Goal: Information Seeking & Learning: Understand process/instructions

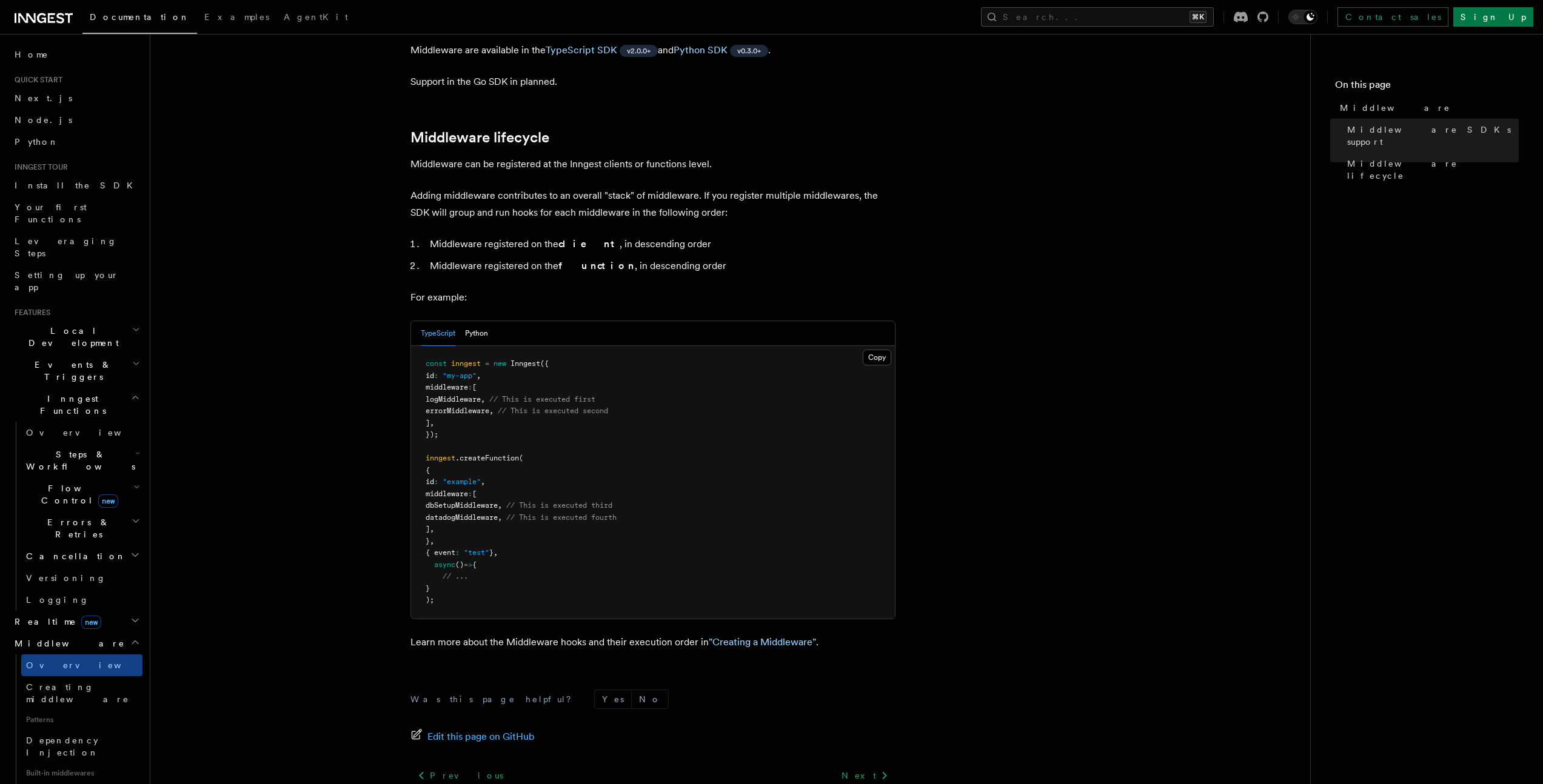
scroll to position [481, 0]
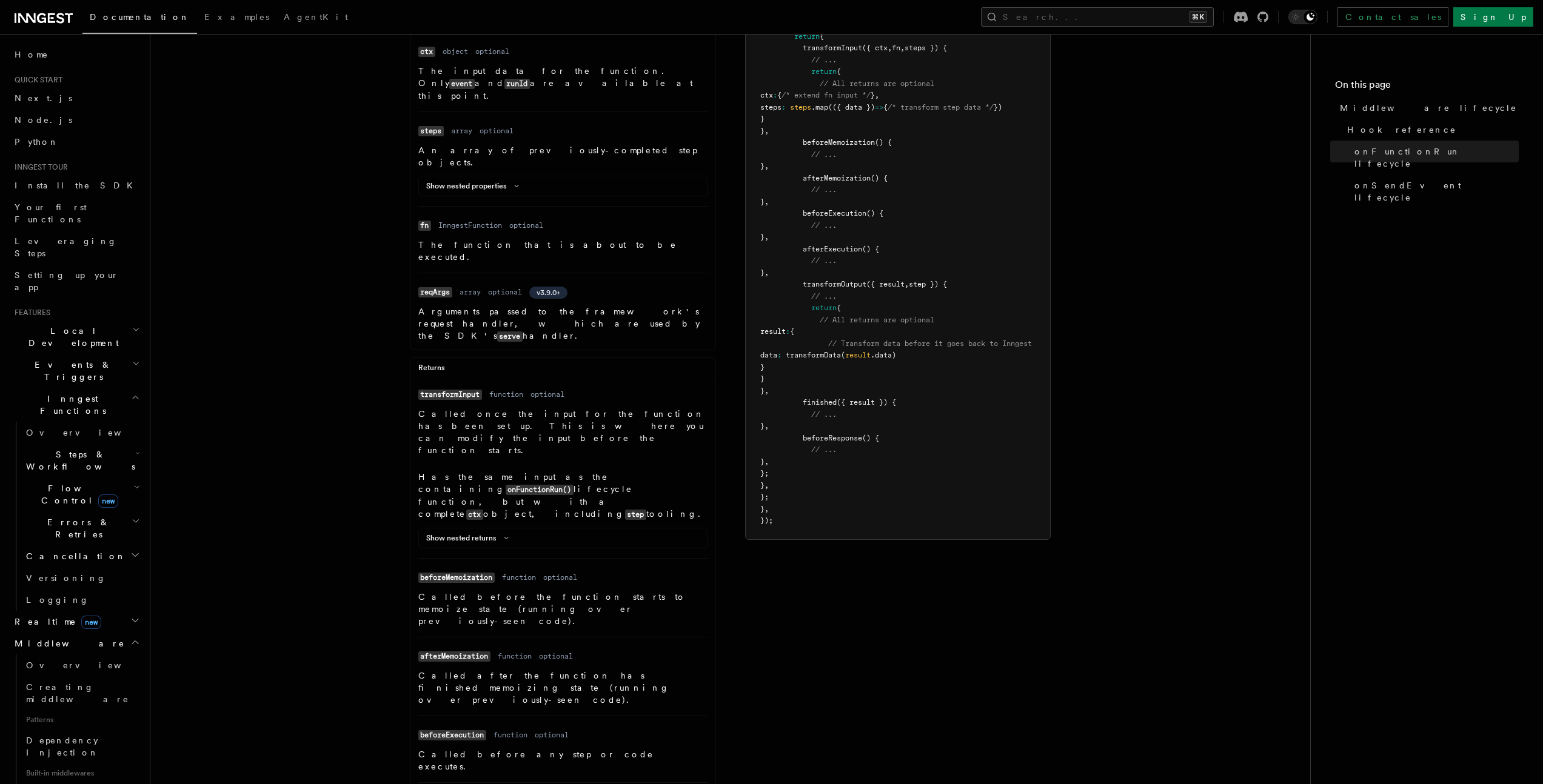
scroll to position [459, 0]
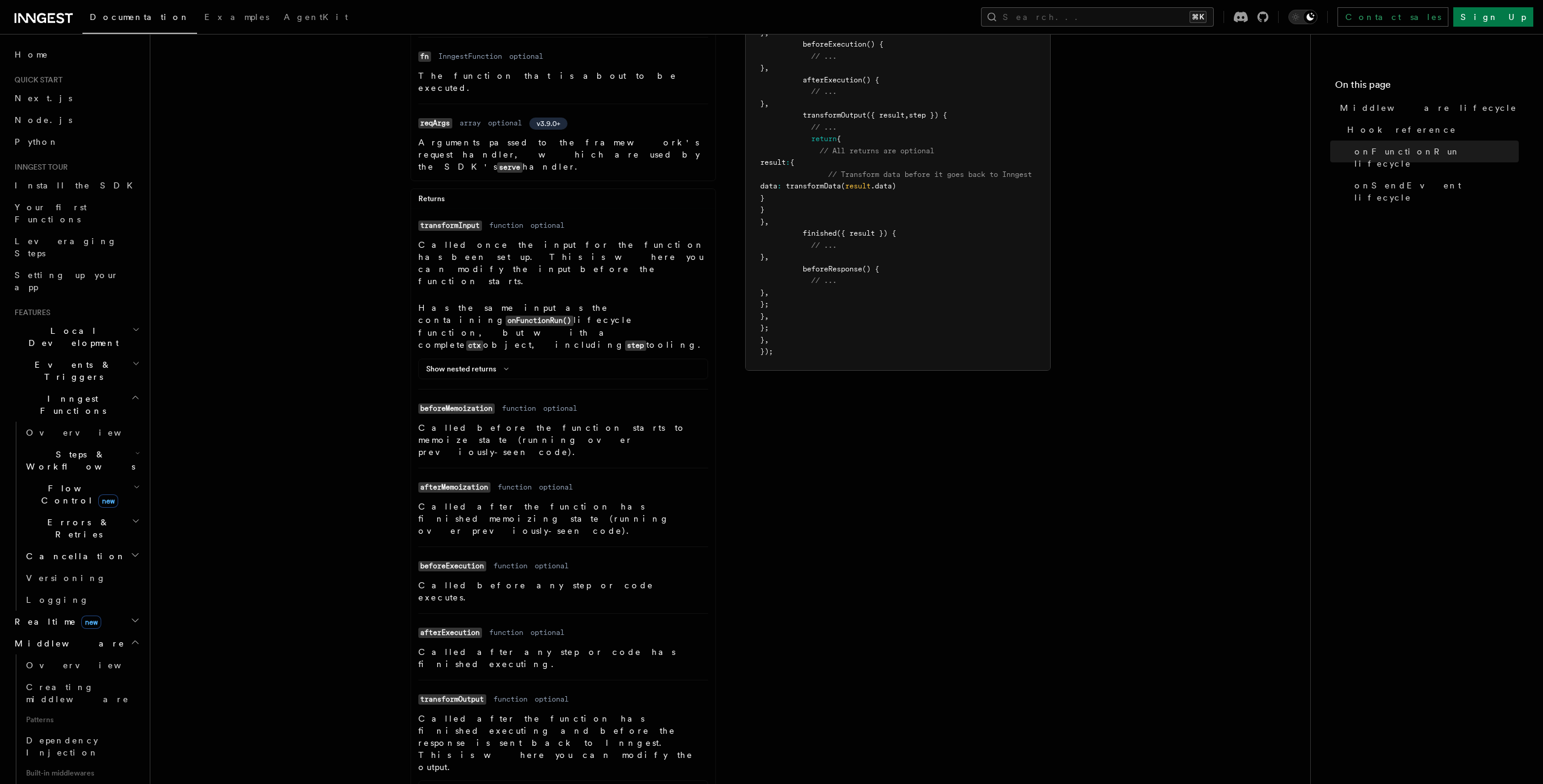
drag, startPoint x: 505, startPoint y: 632, endPoint x: 510, endPoint y: 625, distance: 8.6
click at [513, 784] on div "Show nested arguments" at bounding box center [564, 793] width 289 height 14
click at [517, 784] on icon at bounding box center [516, 791] width 14 height 8
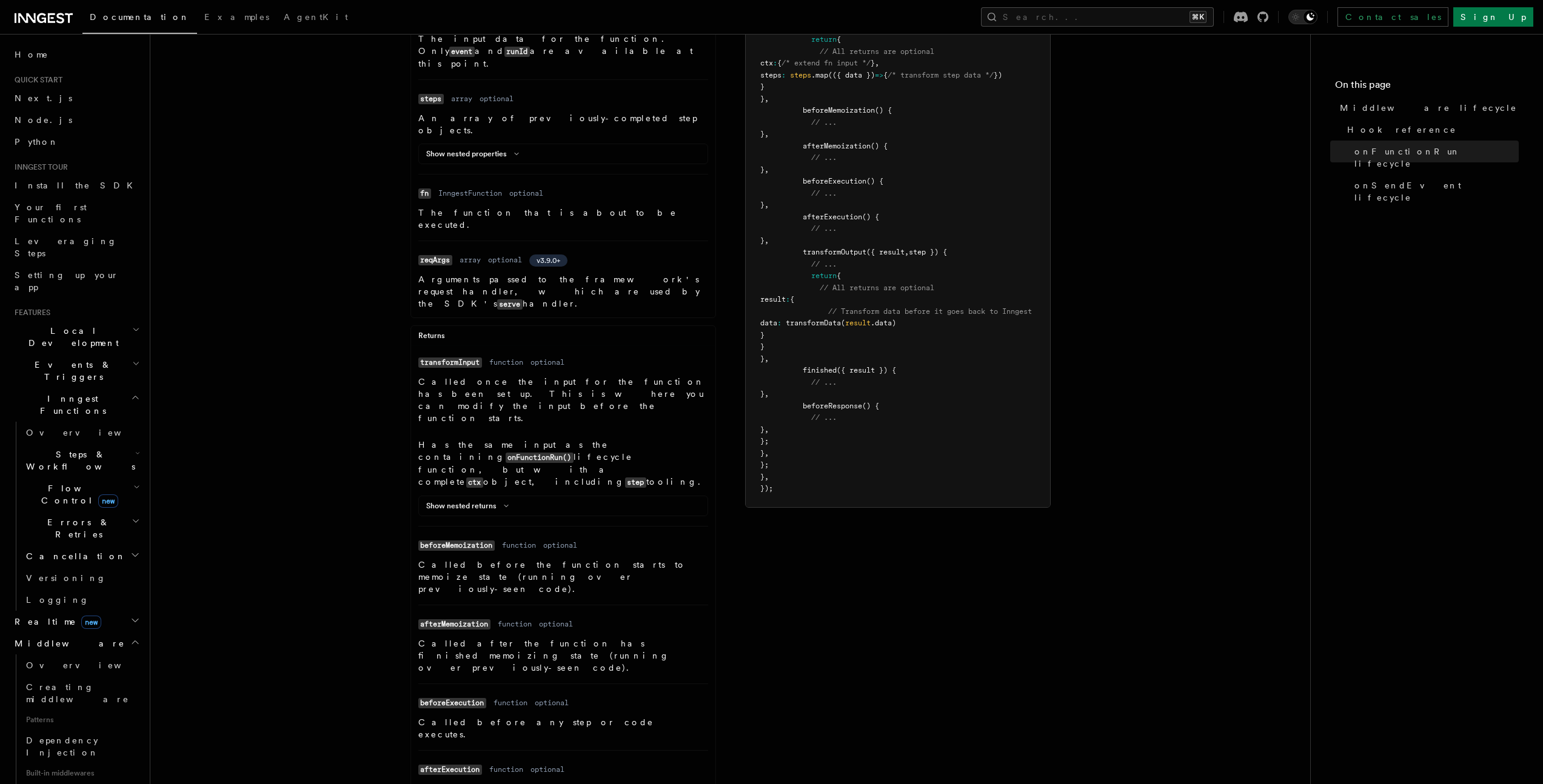
scroll to position [401, 0]
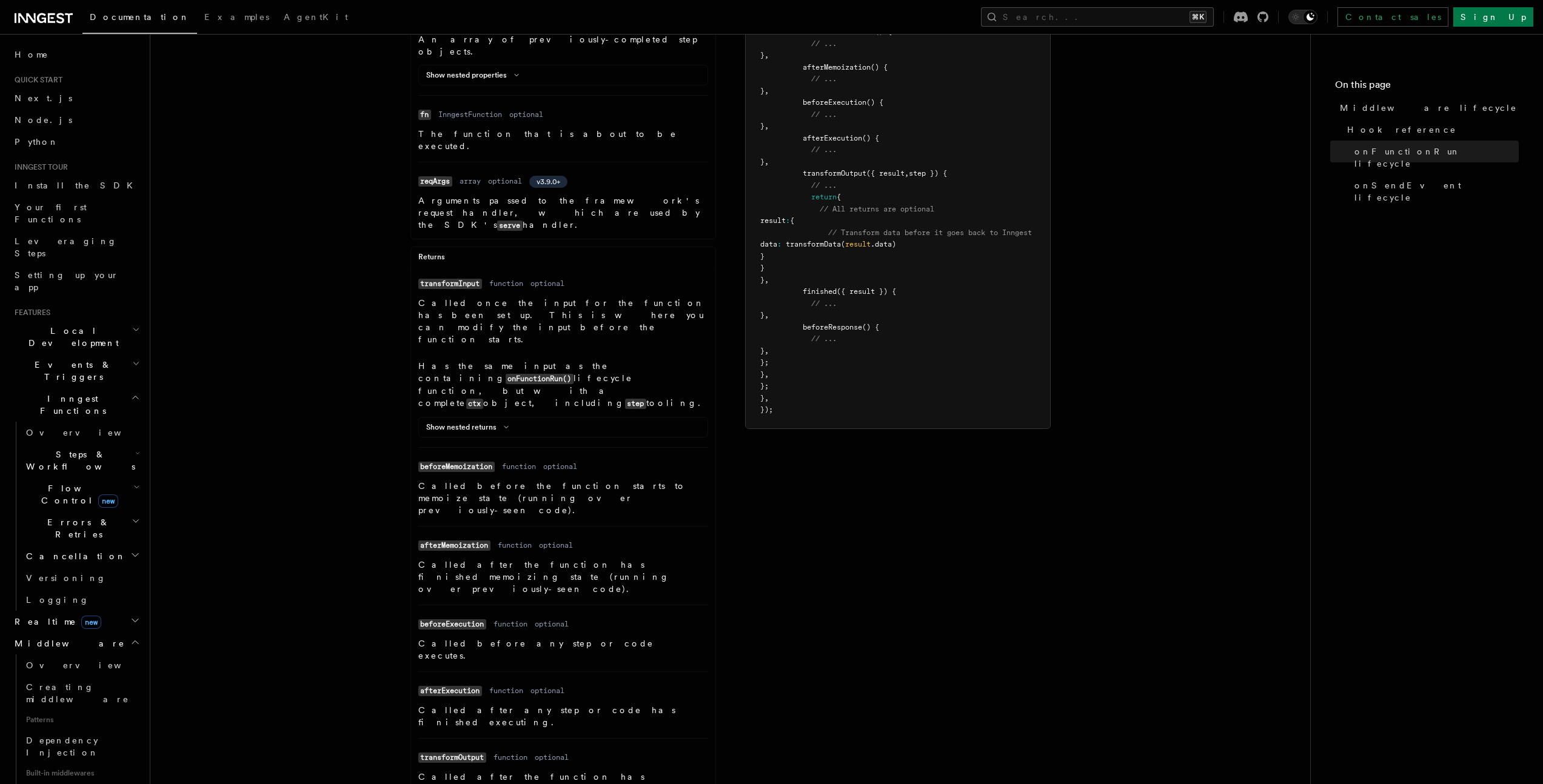
click at [472, 620] on code "beforeExecution" at bounding box center [452, 624] width 68 height 10
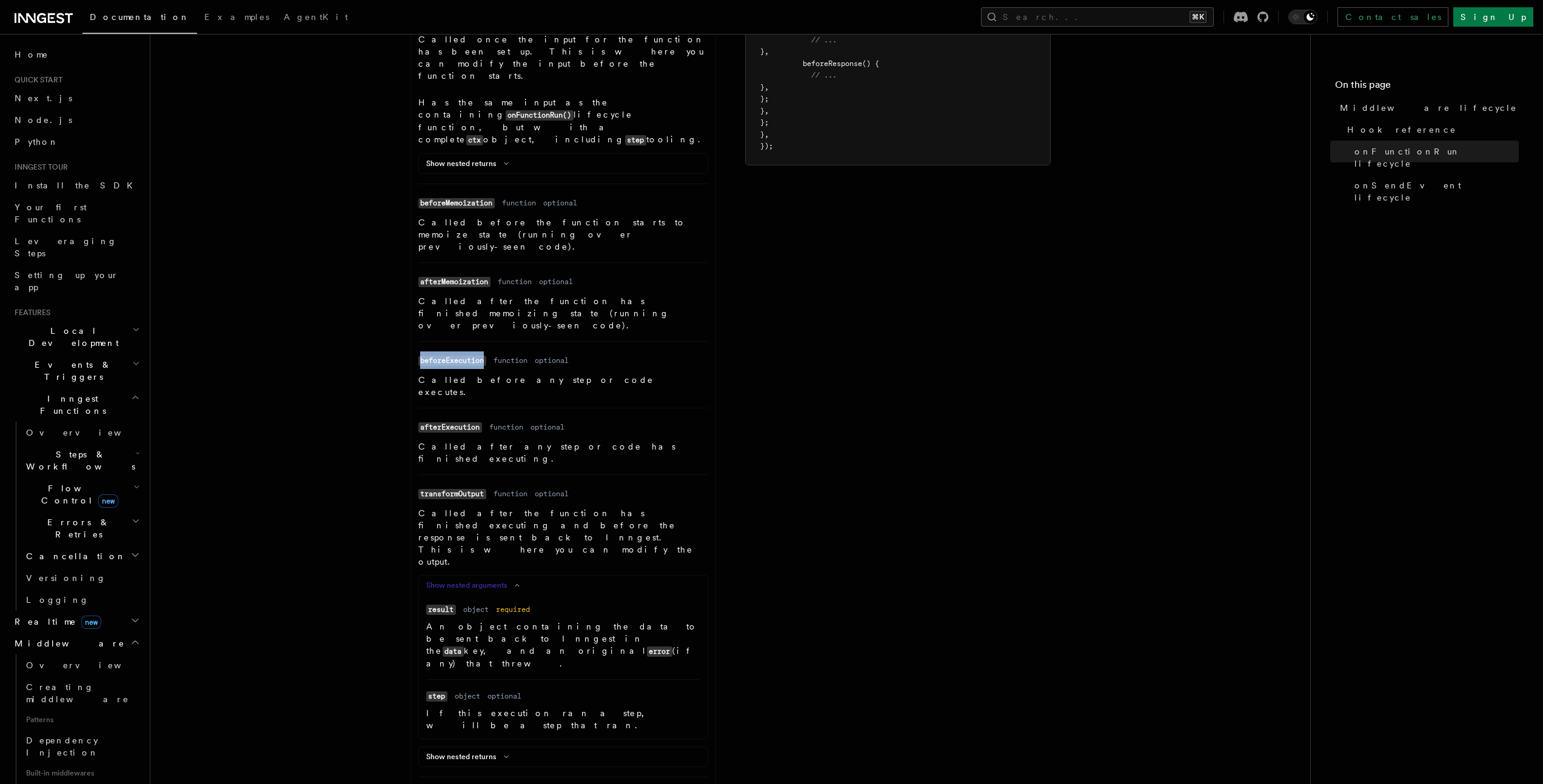
scroll to position [770, 0]
